Goal: Task Accomplishment & Management: Manage account settings

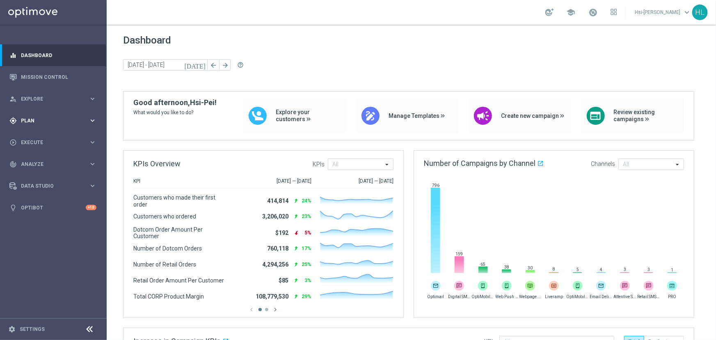
click at [29, 122] on span "Plan" at bounding box center [55, 120] width 68 height 5
click at [34, 139] on link "Target Groups" at bounding box center [53, 137] width 64 height 7
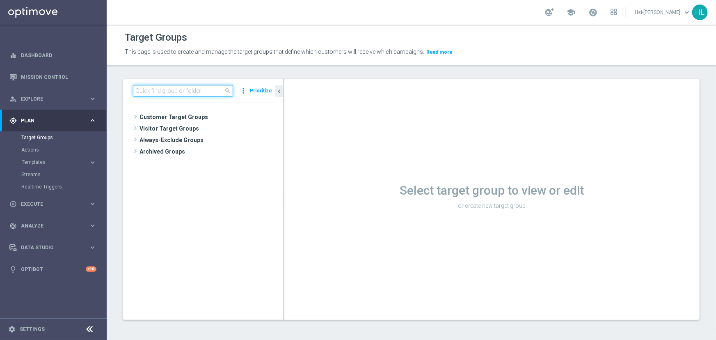
click at [186, 89] on input at bounding box center [183, 90] width 100 height 11
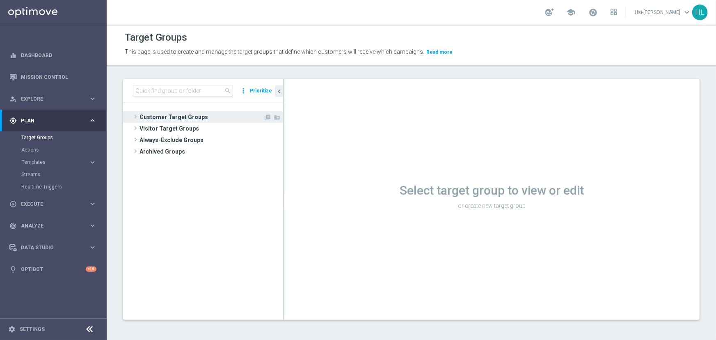
click at [137, 114] on span at bounding box center [135, 117] width 8 height 10
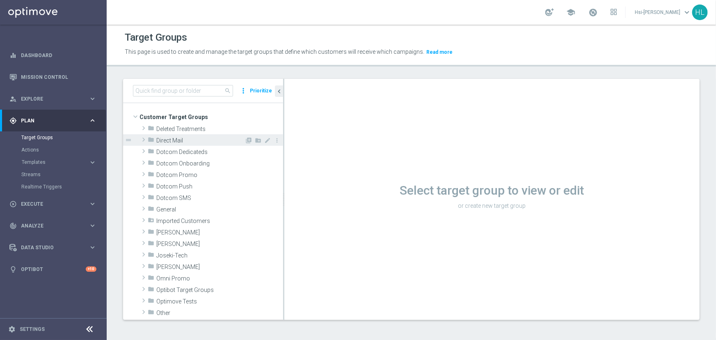
click at [142, 137] on span at bounding box center [143, 140] width 8 height 10
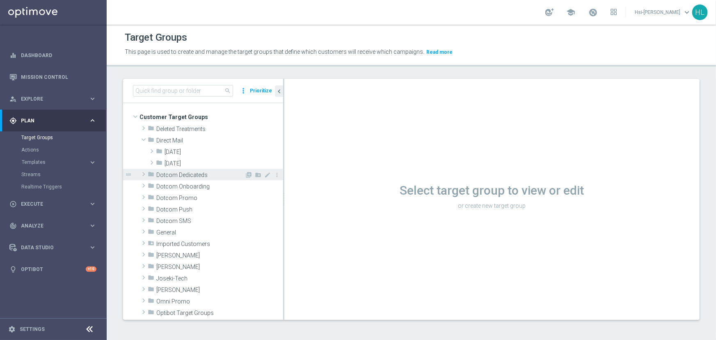
click at [144, 176] on span at bounding box center [143, 174] width 8 height 10
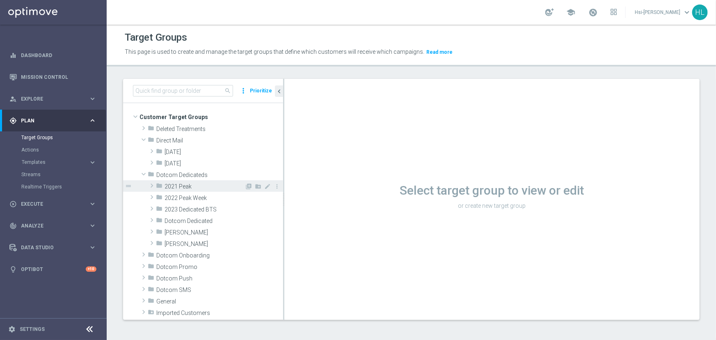
click at [174, 189] on span "2021 Peak" at bounding box center [204, 186] width 80 height 7
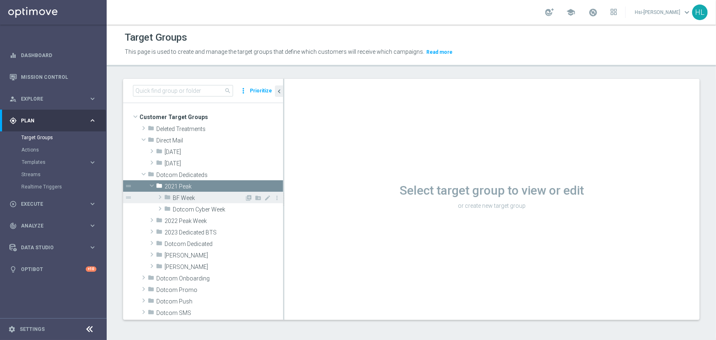
click at [195, 198] on span "BF Week" at bounding box center [209, 197] width 72 height 7
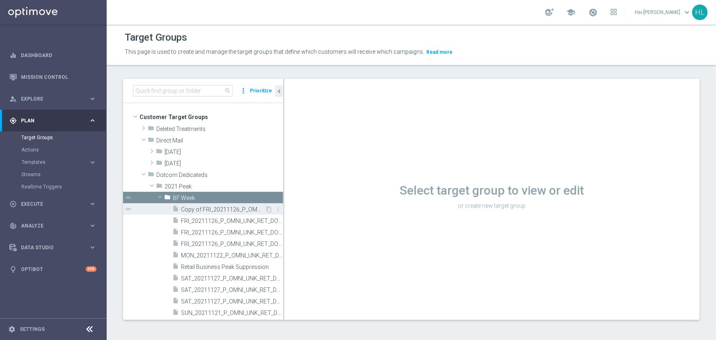
click at [194, 208] on span "Copy of FRI_20211126_P_OMNI_UNK_RET_DOTCOM_CONS_BUSN_D-630AM" at bounding box center [223, 209] width 84 height 7
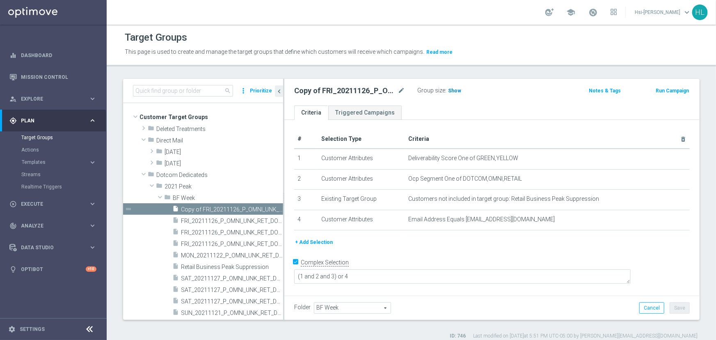
click at [451, 90] on span "Show" at bounding box center [454, 91] width 13 height 6
click at [256, 230] on span "FRI_20211126_P_OMNI_UNK_RET_DOTCOM_CONS_BUSN_R-330PM" at bounding box center [223, 232] width 84 height 7
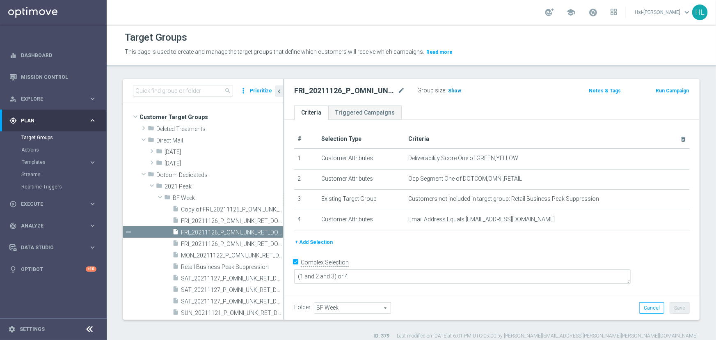
click at [454, 89] on span "Show" at bounding box center [454, 91] width 13 height 6
click at [234, 254] on span "MON_20211122_P_OMNI_UNK_RET_DOTCOM_CONS_BUSN_D-9AM" at bounding box center [223, 255] width 84 height 7
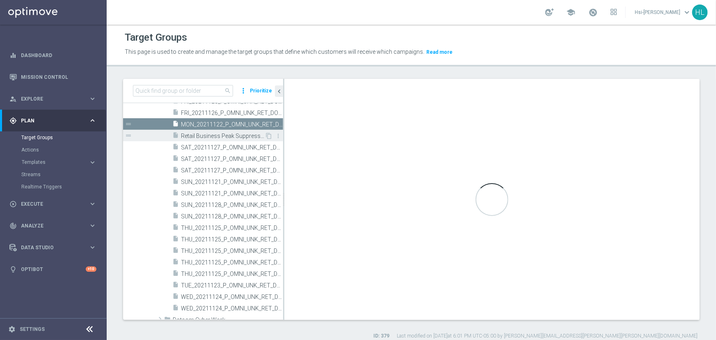
scroll to position [149, 0]
